Goal: Information Seeking & Learning: Stay updated

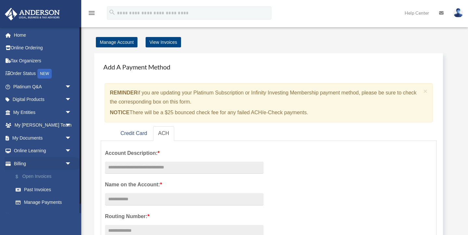
scroll to position [10, 0]
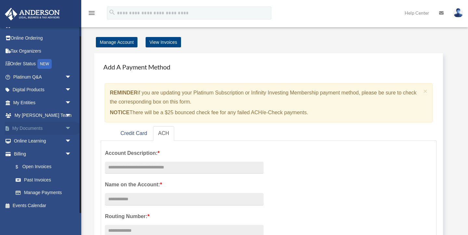
click at [68, 127] on span "arrow_drop_down" at bounding box center [71, 128] width 13 height 13
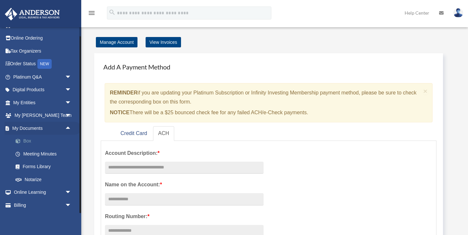
click at [29, 140] on link "Box" at bounding box center [45, 141] width 72 height 13
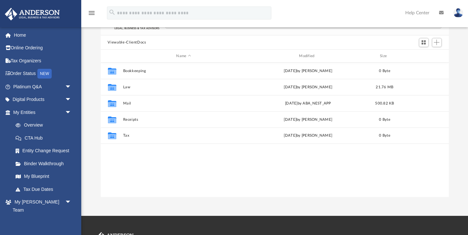
scroll to position [148, 348]
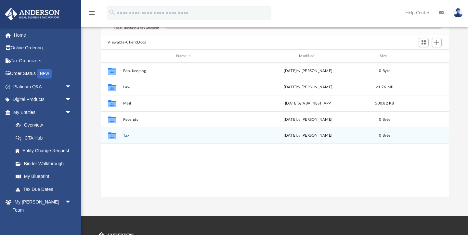
click at [125, 136] on button "Tax" at bounding box center [184, 136] width 122 height 4
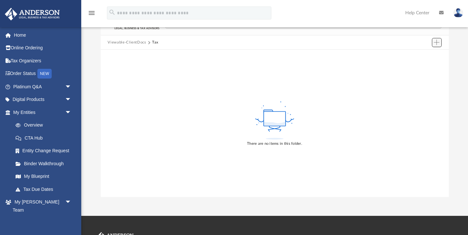
click at [437, 41] on span "Add" at bounding box center [437, 43] width 6 height 6
click at [425, 66] on li "New Folder" at bounding box center [427, 65] width 21 height 7
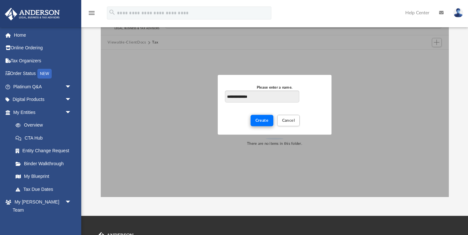
type input "**********"
click at [264, 122] on span "Create" at bounding box center [262, 121] width 13 height 4
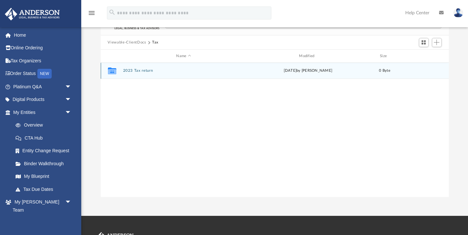
click at [131, 71] on button "2023 Tax return" at bounding box center [184, 71] width 122 height 4
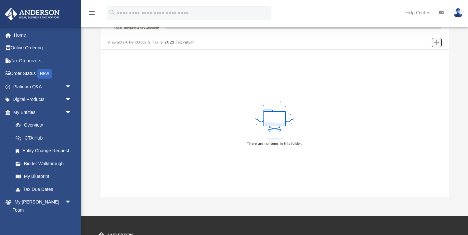
click at [437, 42] on span "Add" at bounding box center [437, 43] width 6 height 6
click at [427, 55] on li "Upload" at bounding box center [427, 55] width 21 height 7
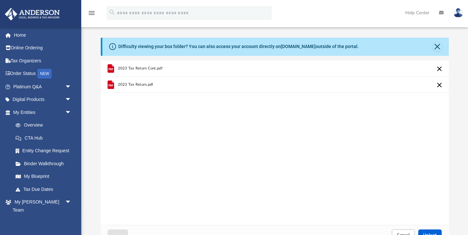
scroll to position [1, 0]
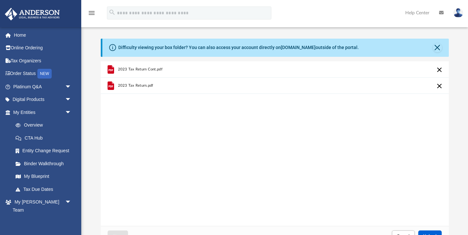
click at [140, 85] on span "2023 Tax Return.pdf" at bounding box center [135, 86] width 35 height 4
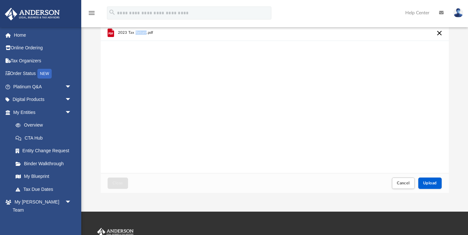
scroll to position [54, 0]
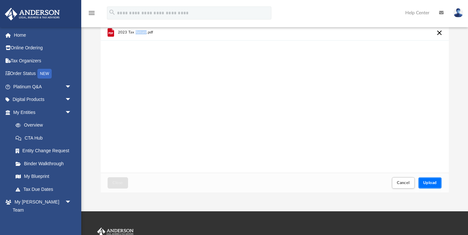
click at [430, 183] on span "Upload" at bounding box center [430, 183] width 14 height 4
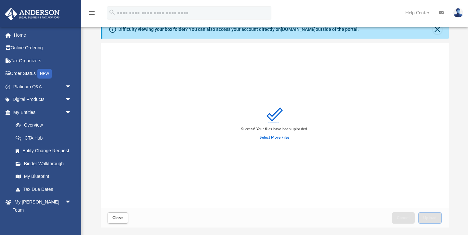
scroll to position [0, 0]
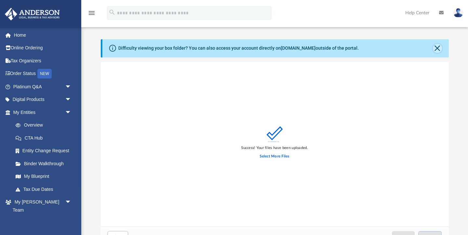
click at [438, 48] on button "Close" at bounding box center [437, 48] width 9 height 9
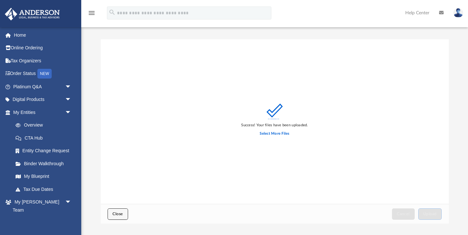
click at [120, 213] on span "Close" at bounding box center [117, 214] width 10 height 4
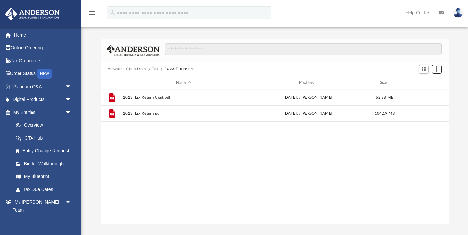
scroll to position [148, 348]
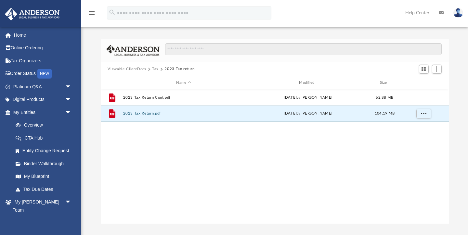
click at [149, 115] on button "2023 Tax Return.pdf" at bounding box center [184, 114] width 122 height 4
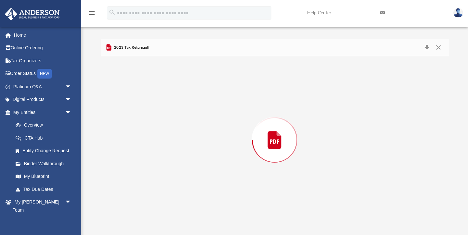
click at [149, 115] on div "Preview" at bounding box center [275, 140] width 348 height 168
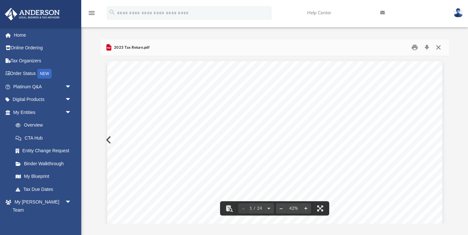
click at [438, 46] on button "Close" at bounding box center [439, 48] width 12 height 10
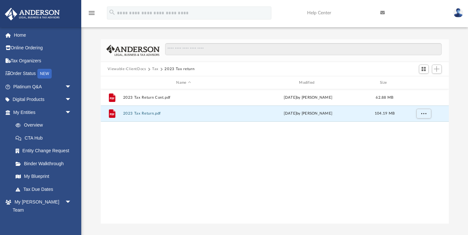
click at [155, 68] on button "Tax" at bounding box center [155, 69] width 7 height 6
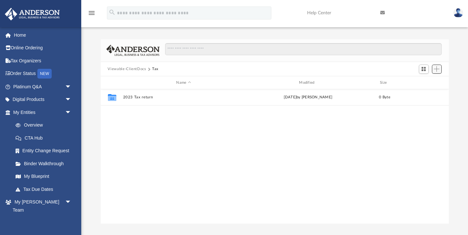
click at [438, 70] on span "Add" at bounding box center [437, 69] width 6 height 6
click at [426, 93] on li "New Folder" at bounding box center [427, 92] width 21 height 7
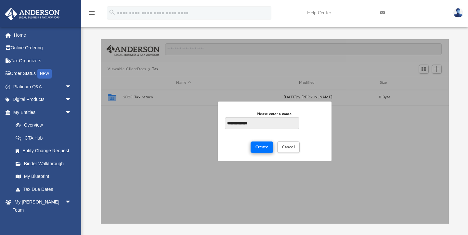
type input "**********"
click at [264, 151] on button "Create" at bounding box center [262, 147] width 23 height 11
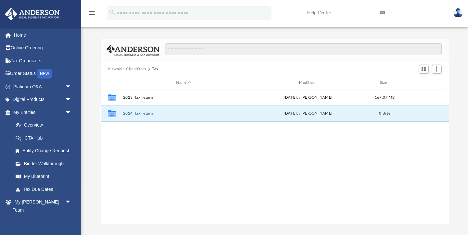
click at [139, 113] on button "2024 Tax return" at bounding box center [184, 114] width 122 height 4
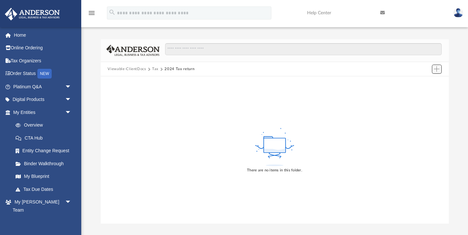
click at [436, 71] on span "Add" at bounding box center [437, 69] width 6 height 6
click at [421, 82] on li "Upload" at bounding box center [427, 82] width 21 height 7
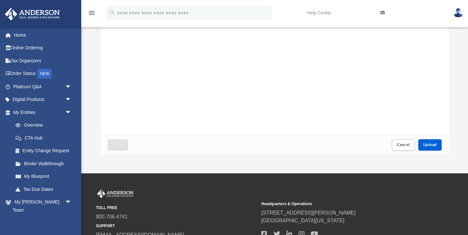
scroll to position [71, 0]
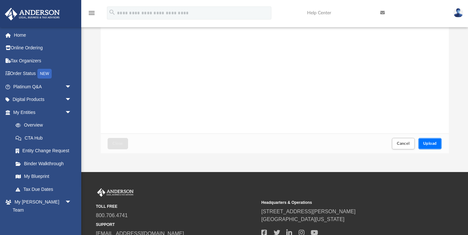
click at [430, 147] on button "Upload" at bounding box center [429, 143] width 23 height 11
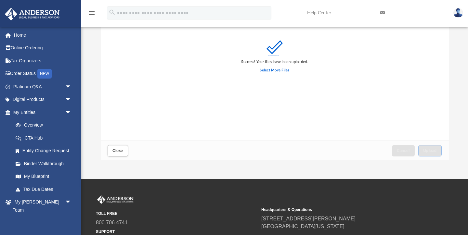
scroll to position [64, 0]
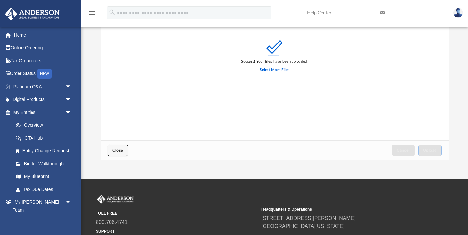
click at [121, 150] on span "Close" at bounding box center [117, 151] width 10 height 4
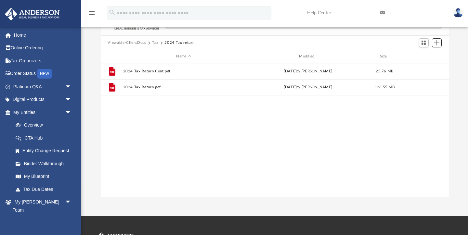
scroll to position [5, 0]
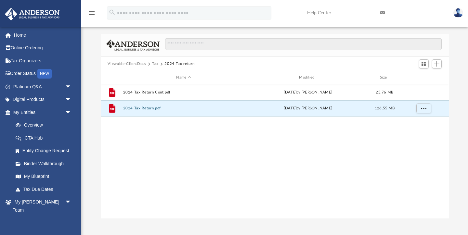
click at [146, 108] on button "2024 Tax Return.pdf" at bounding box center [184, 109] width 122 height 4
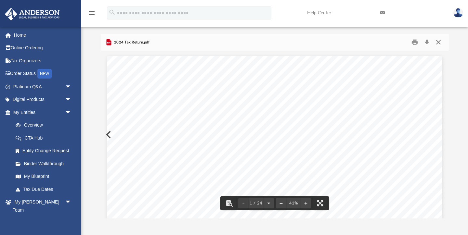
click at [439, 41] on button "Close" at bounding box center [439, 42] width 12 height 10
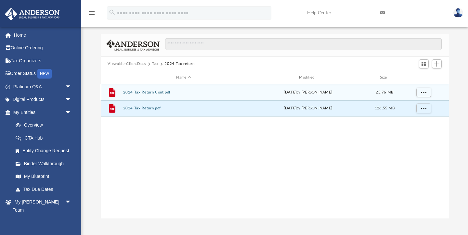
click at [152, 92] on button "2024 Tax Return Cont.pdf" at bounding box center [184, 92] width 122 height 4
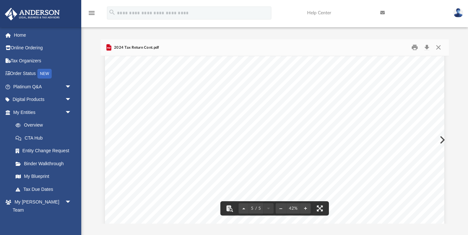
scroll to position [1991, 0]
click at [439, 48] on button "Close" at bounding box center [439, 48] width 12 height 10
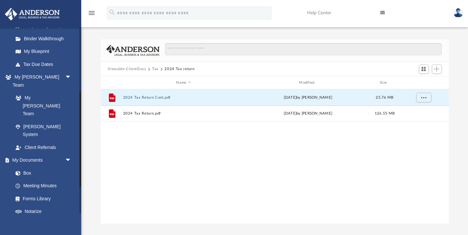
scroll to position [125, 0]
click at [35, 192] on link "Forms Library" at bounding box center [45, 198] width 72 height 13
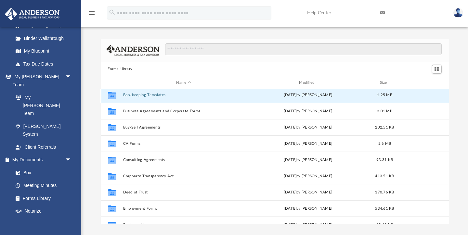
scroll to position [65, 0]
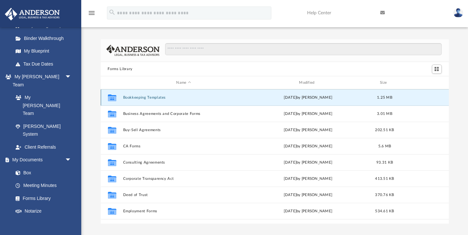
click at [148, 94] on div "Collaborated Folder Bookkeeping Templates Mon Jan 30 2023 by Mary Acree 1.25 MB" at bounding box center [275, 97] width 348 height 16
click at [148, 96] on button "Bookkeeping Templates" at bounding box center [184, 98] width 122 height 4
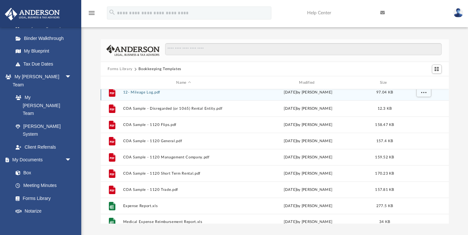
scroll to position [44, 0]
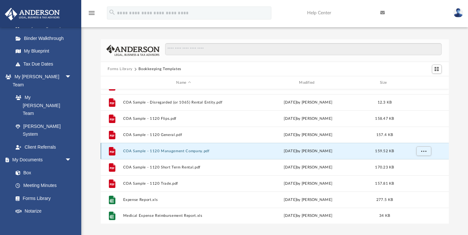
click at [180, 152] on button "COA Sample - 1120 Management Company.pdf" at bounding box center [184, 151] width 122 height 4
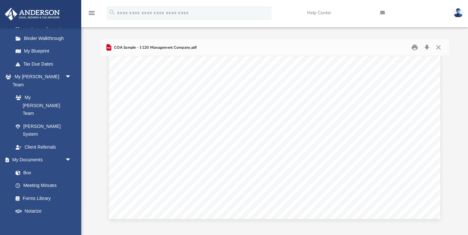
scroll to position [0, 0]
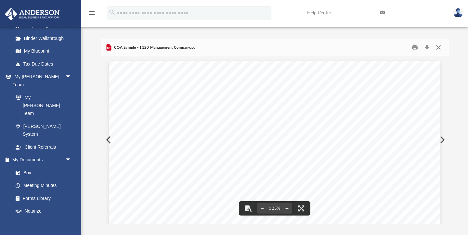
click at [438, 48] on button "Close" at bounding box center [439, 48] width 12 height 10
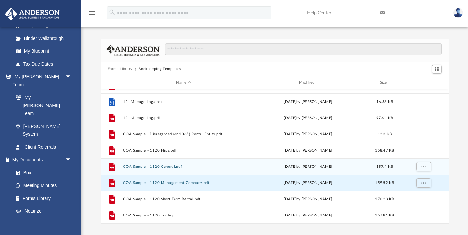
scroll to position [13, 0]
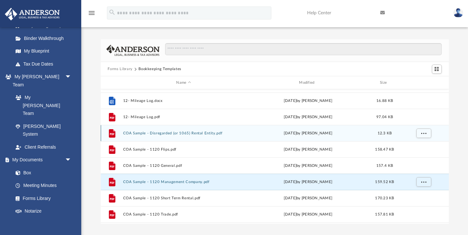
click at [170, 133] on button "COA Sample - Disregarded (or 1065) Rental Entity.pdf" at bounding box center [184, 133] width 122 height 4
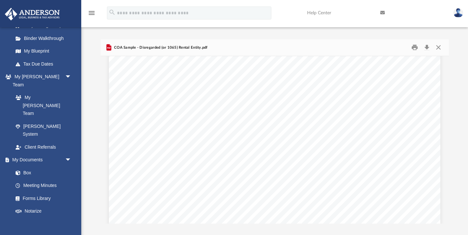
scroll to position [0, 0]
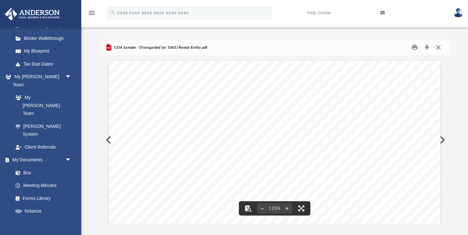
click at [440, 46] on button "Close" at bounding box center [439, 48] width 12 height 10
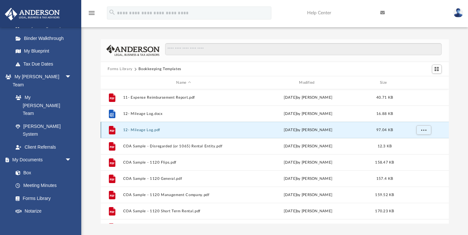
click at [149, 129] on button "12- Mileage Log.pdf" at bounding box center [184, 130] width 122 height 4
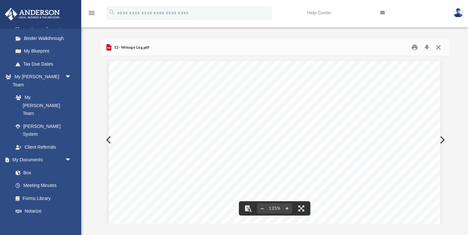
click at [439, 50] on button "Close" at bounding box center [439, 48] width 12 height 10
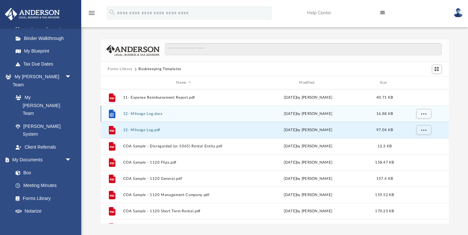
click at [141, 113] on button "12- Mileage Log.docx" at bounding box center [184, 114] width 122 height 4
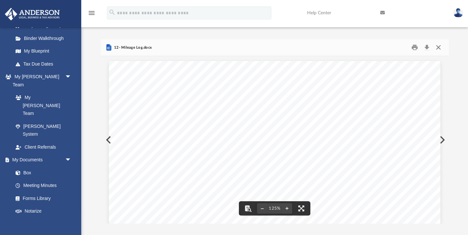
click at [441, 45] on button "Close" at bounding box center [439, 48] width 12 height 10
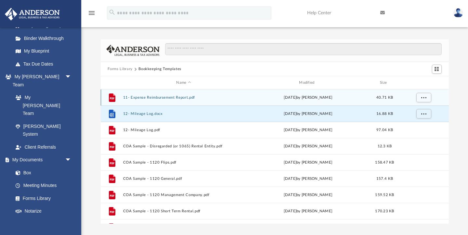
click at [165, 98] on button "11- Expense Reimbursement Report.pdf" at bounding box center [184, 98] width 122 height 4
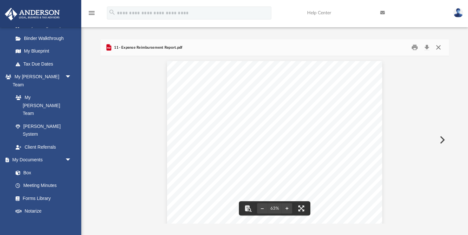
click at [439, 47] on button "Close" at bounding box center [439, 48] width 12 height 10
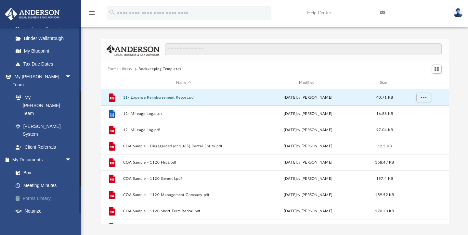
click at [30, 192] on link "Forms Library" at bounding box center [45, 198] width 72 height 13
click at [31, 192] on link "Forms Library" at bounding box center [45, 198] width 72 height 13
click at [121, 69] on button "Forms Library" at bounding box center [120, 69] width 25 height 6
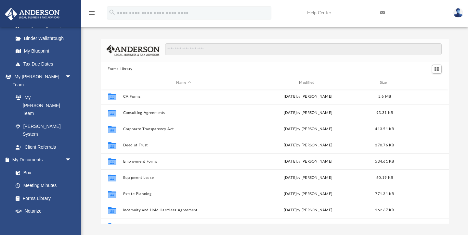
scroll to position [115, 0]
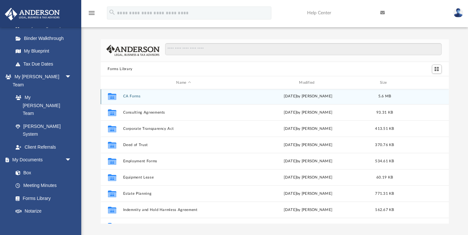
click at [132, 96] on button "CA Forms" at bounding box center [184, 96] width 122 height 4
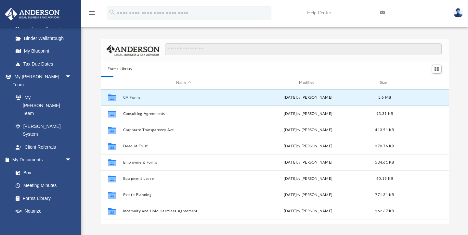
scroll to position [0, 0]
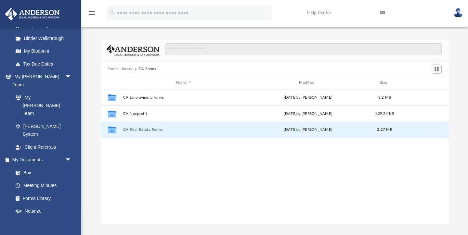
click at [153, 130] on button "CA Real Estate Forms" at bounding box center [184, 130] width 122 height 4
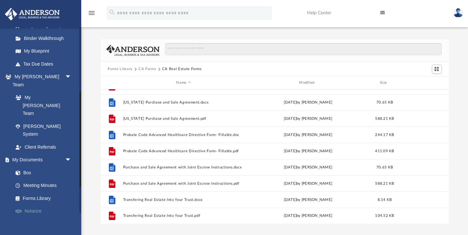
click at [33, 205] on link "Notarize" at bounding box center [45, 211] width 72 height 13
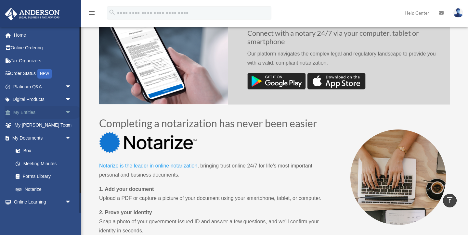
click at [32, 113] on link "My Entities arrow_drop_down" at bounding box center [43, 112] width 77 height 13
click at [69, 111] on span "arrow_drop_down" at bounding box center [71, 112] width 13 height 13
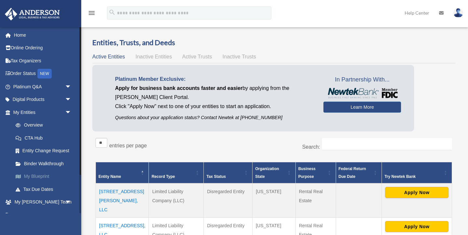
click at [33, 175] on link "My Blueprint" at bounding box center [45, 176] width 72 height 13
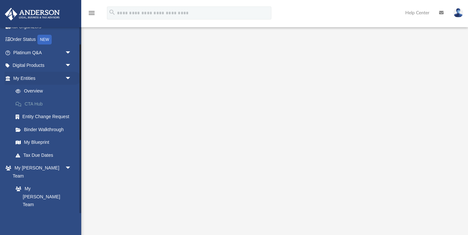
scroll to position [35, 0]
click at [38, 154] on link "Tax Due Dates" at bounding box center [45, 154] width 72 height 13
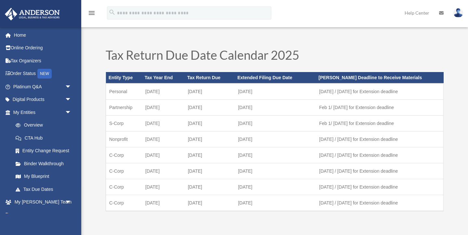
click at [457, 12] on img at bounding box center [459, 12] width 10 height 9
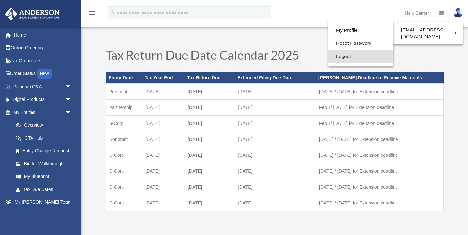
click at [336, 55] on link "Logout" at bounding box center [360, 56] width 65 height 13
